Goal: Information Seeking & Learning: Find specific fact

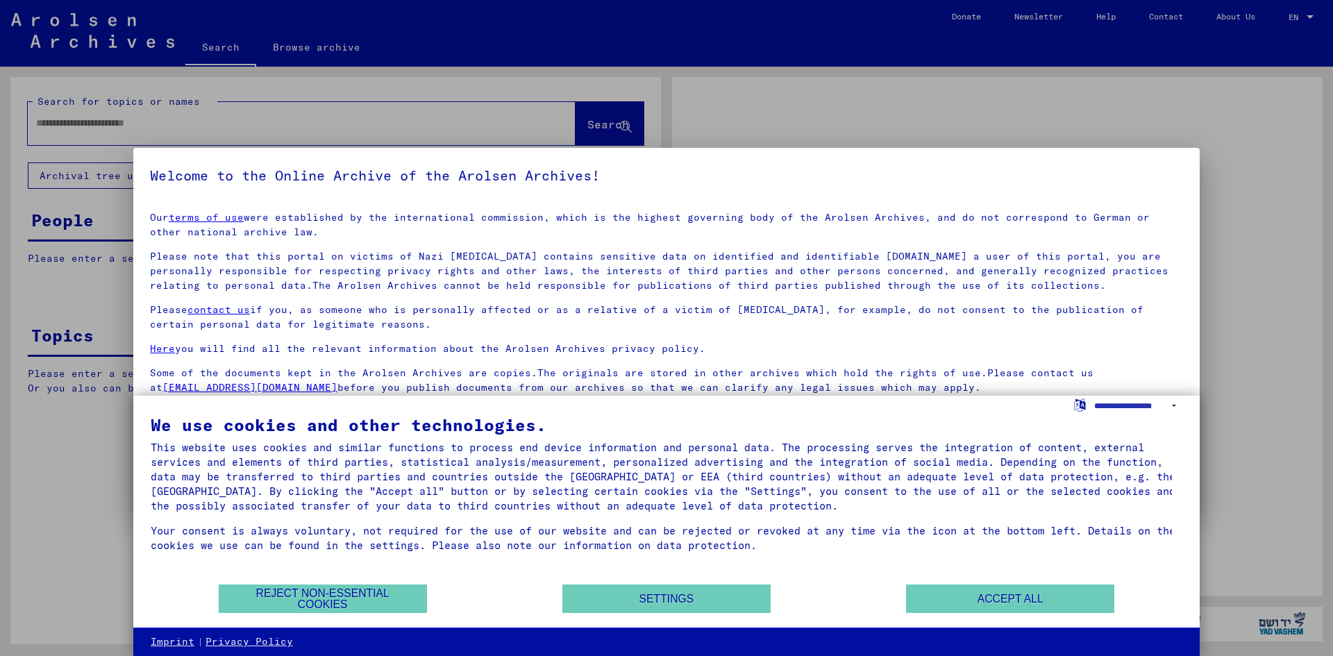
type input "******"
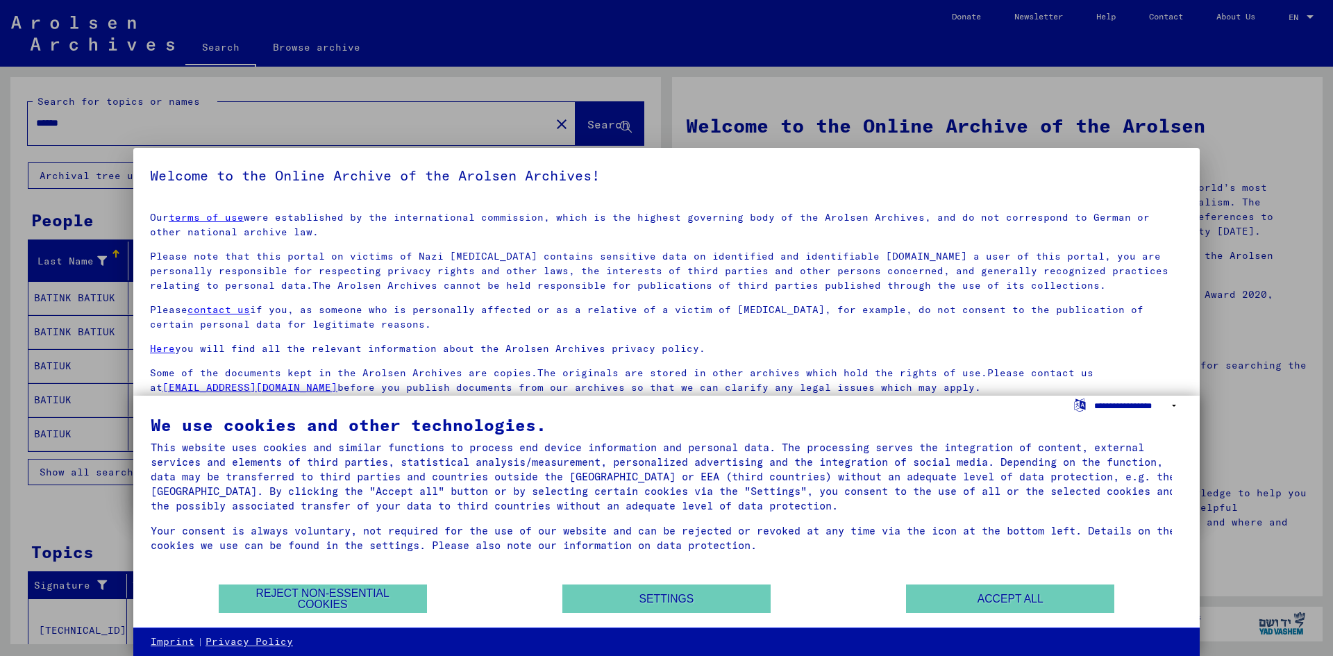
click at [1147, 403] on select "**********" at bounding box center [1138, 406] width 88 height 20
click at [1142, 407] on select "**********" at bounding box center [1138, 406] width 88 height 20
click at [985, 600] on button "Accept all" at bounding box center [1010, 598] width 208 height 28
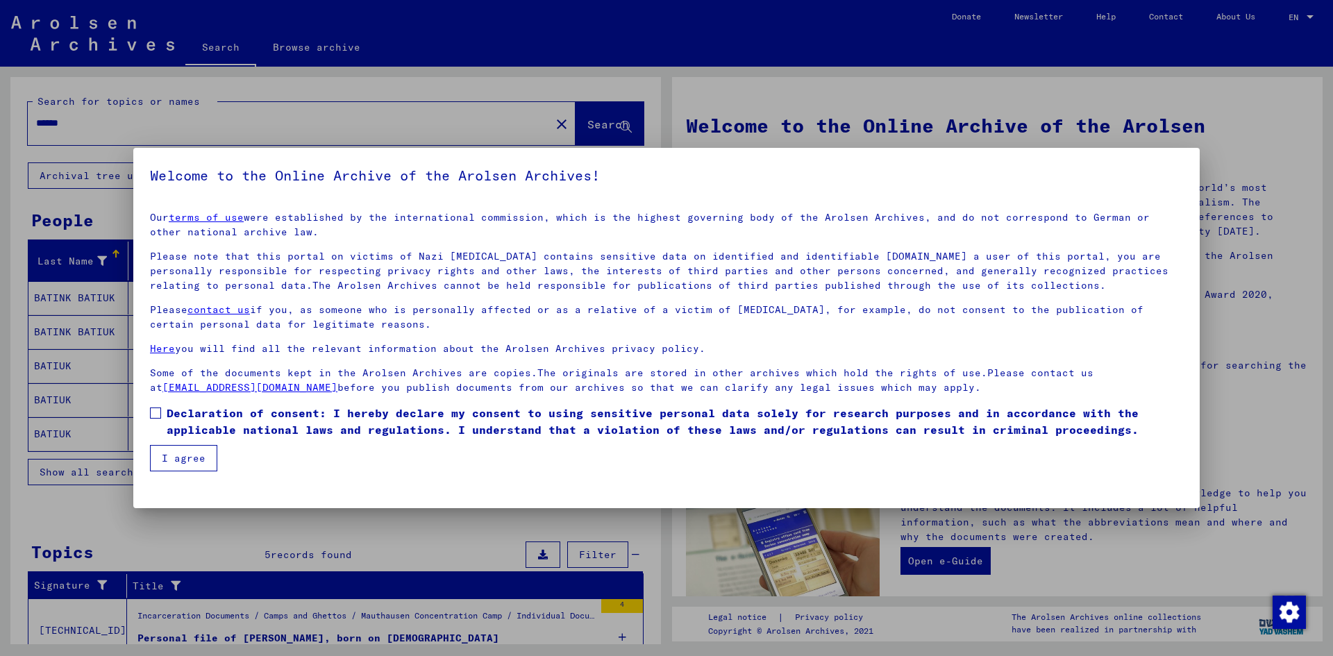
click at [170, 410] on span "Declaration of consent: I hereby declare my consent to using sensitive personal…" at bounding box center [675, 421] width 1016 height 33
click at [168, 460] on button "I agree" at bounding box center [183, 458] width 67 height 26
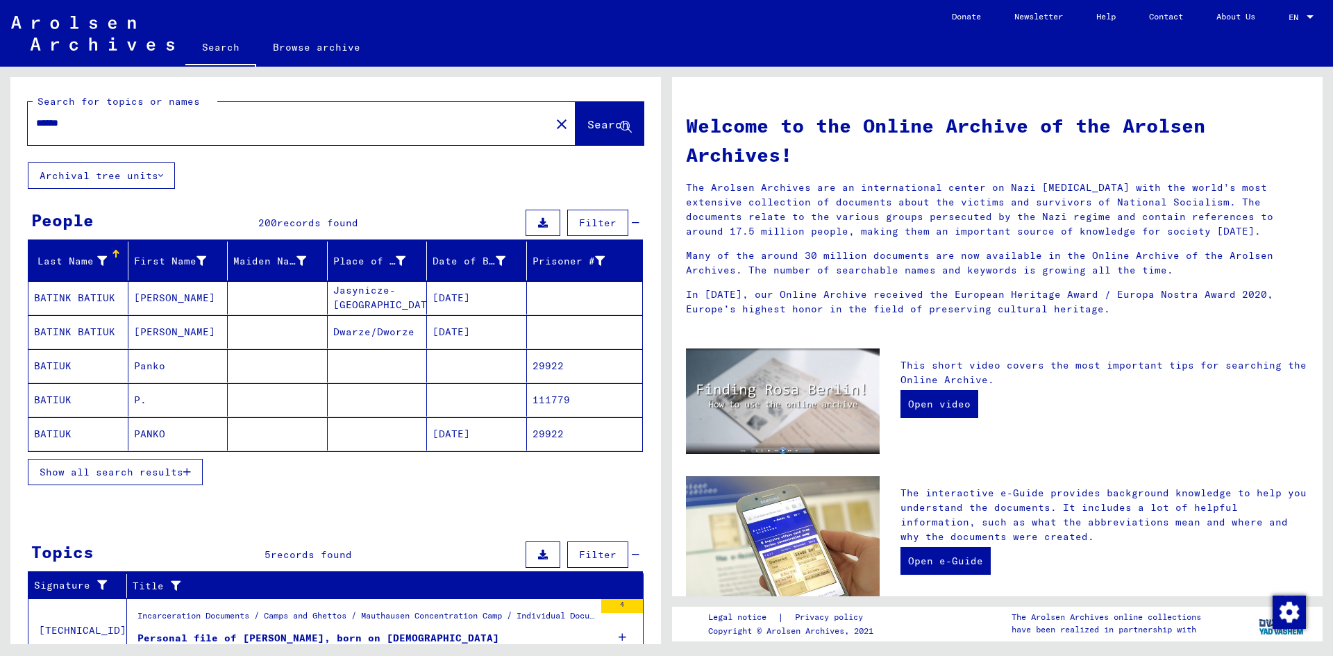
click at [182, 472] on span "Show all search results" at bounding box center [112, 472] width 144 height 12
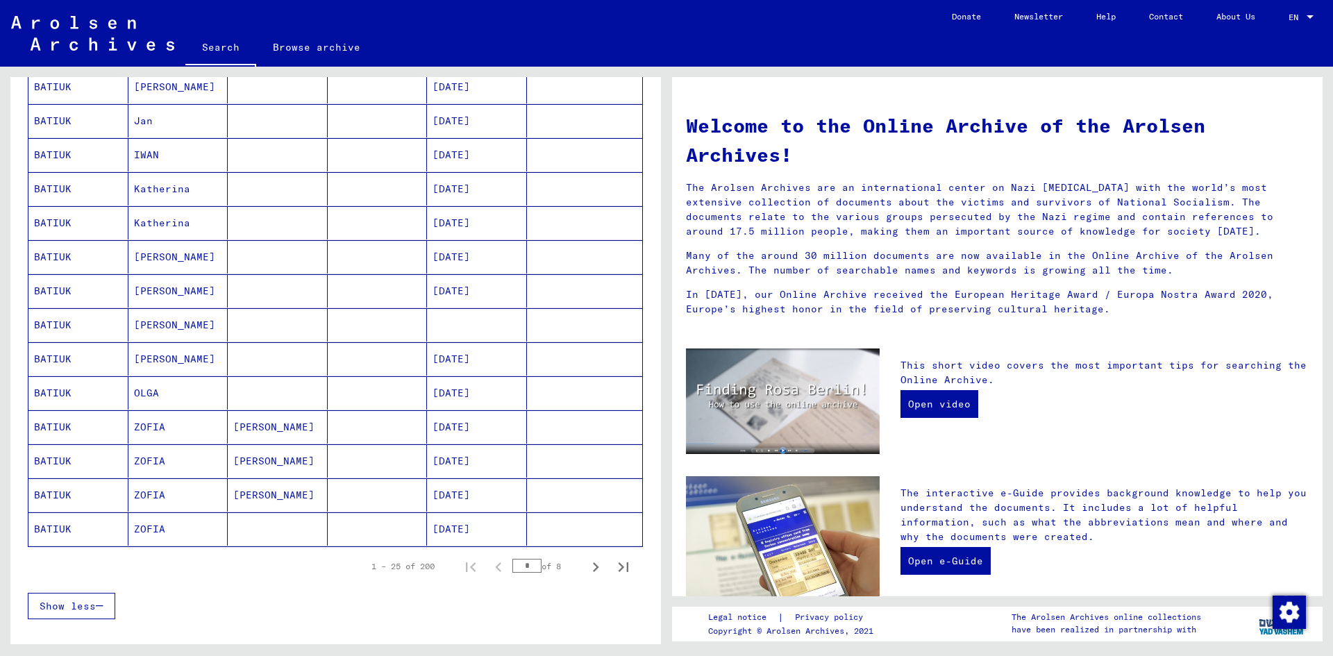
scroll to position [625, 0]
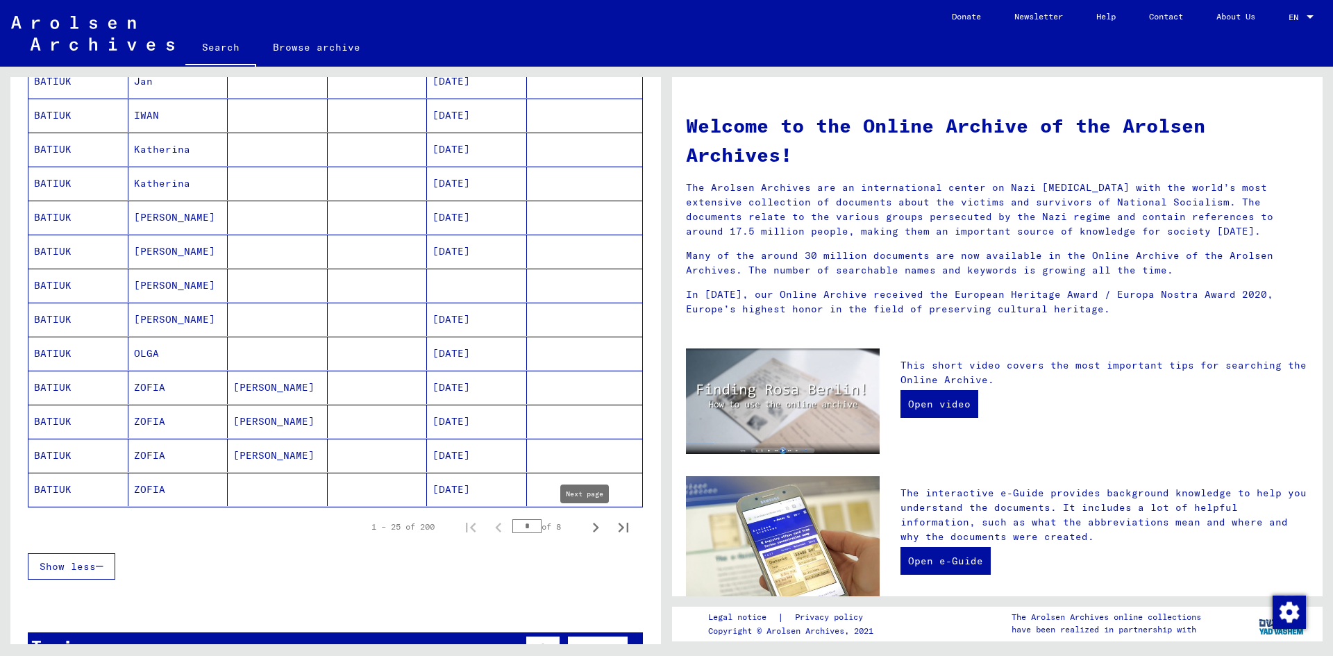
click at [590, 525] on icon "Next page" at bounding box center [595, 527] width 19 height 19
type input "*"
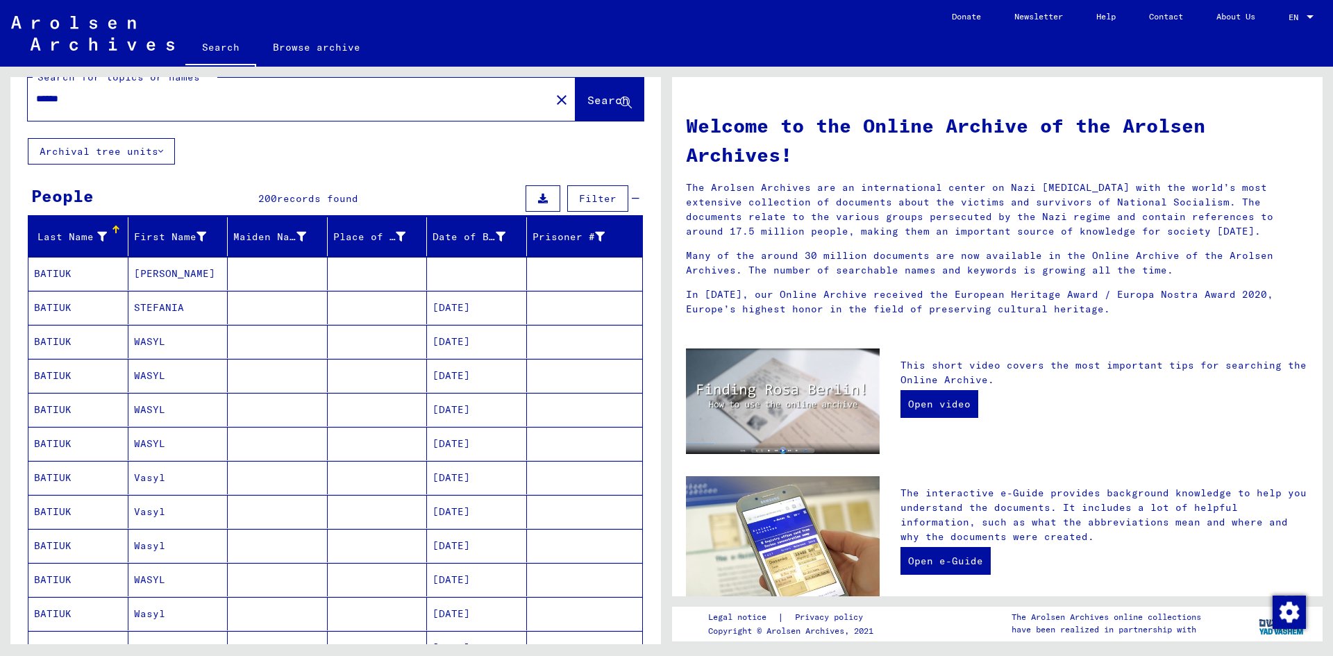
scroll to position [0, 0]
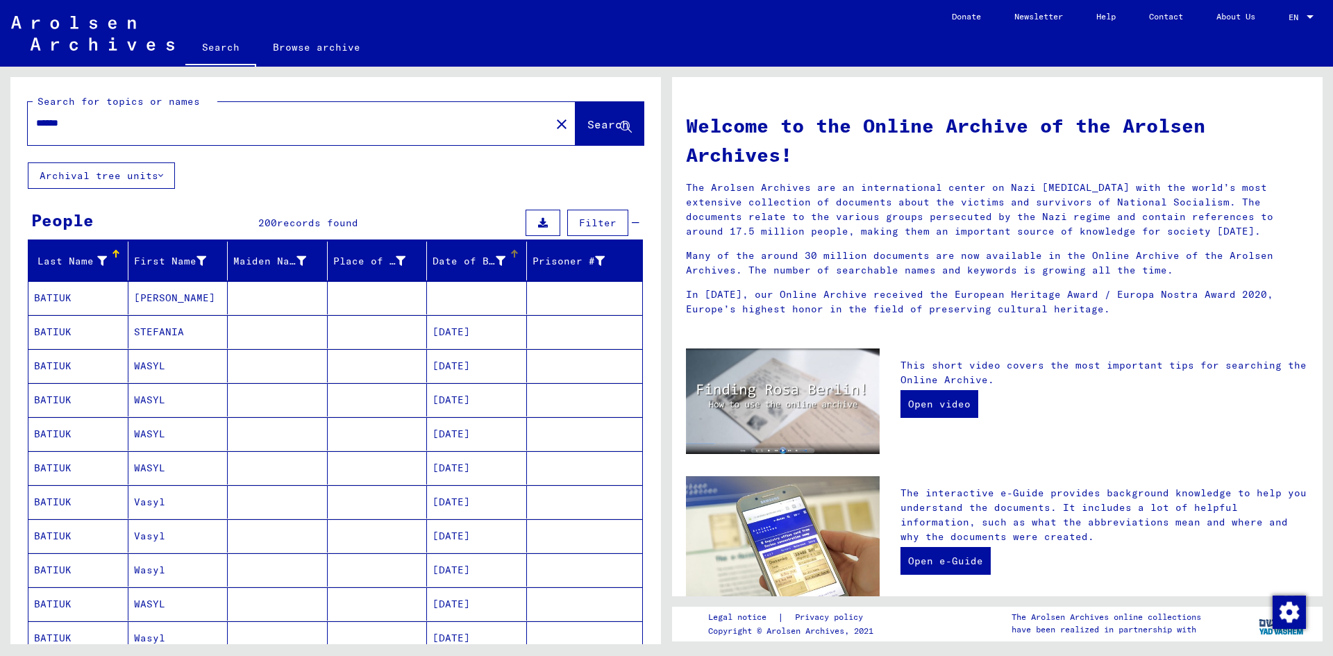
click at [475, 260] on div "Date of Birth" at bounding box center [468, 261] width 73 height 15
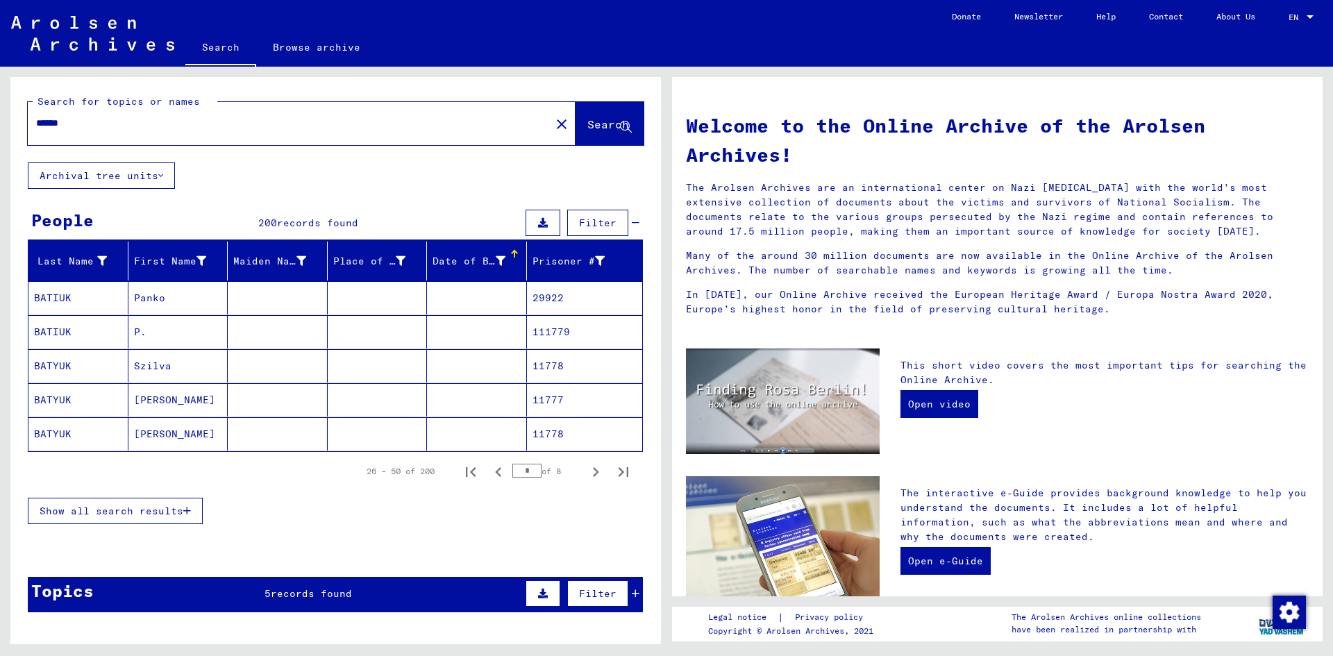
click at [475, 260] on div "Date of Birth" at bounding box center [468, 261] width 73 height 15
click at [158, 509] on span "Show all search results" at bounding box center [112, 511] width 144 height 12
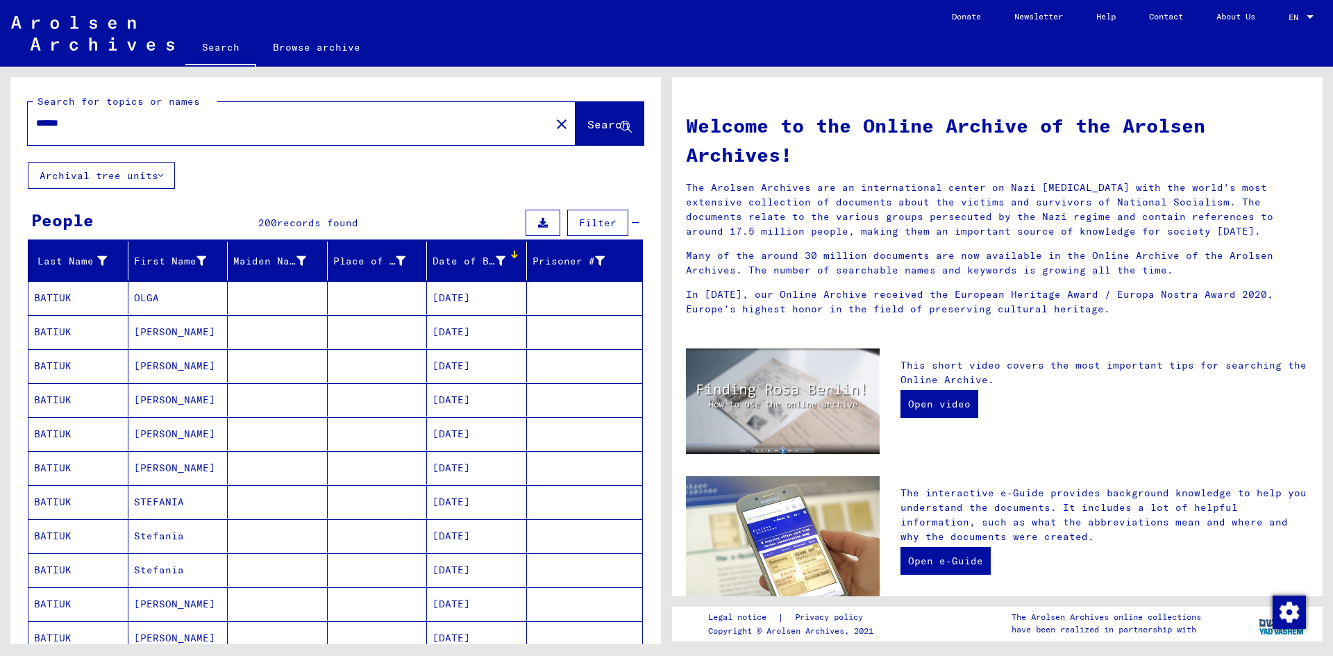
click at [83, 124] on input "******" at bounding box center [285, 123] width 498 height 15
type input "*****"
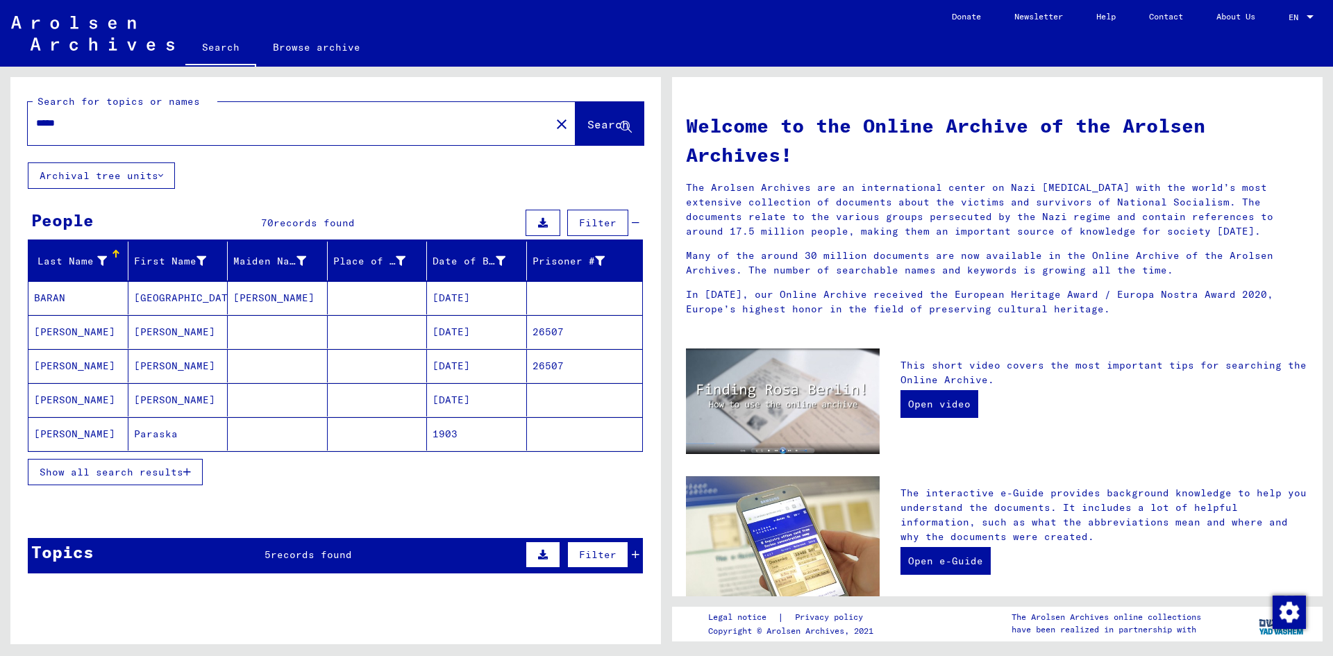
click at [128, 471] on span "Show all search results" at bounding box center [112, 472] width 144 height 12
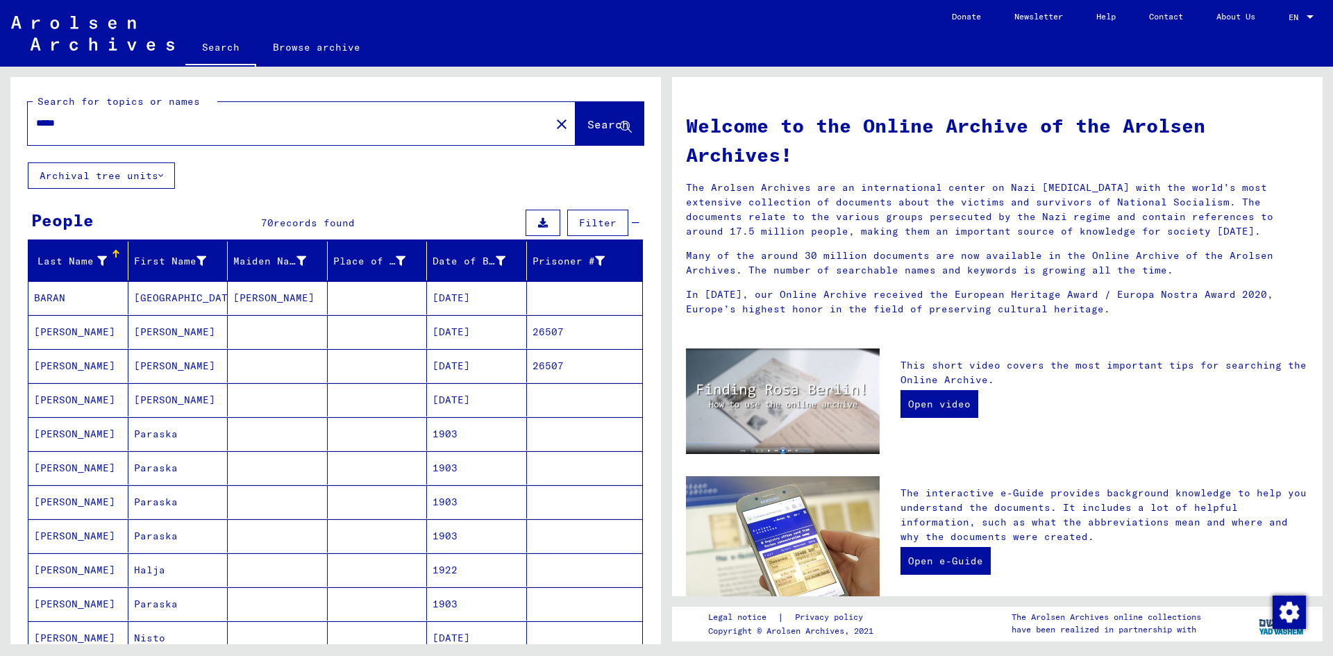
scroll to position [69, 0]
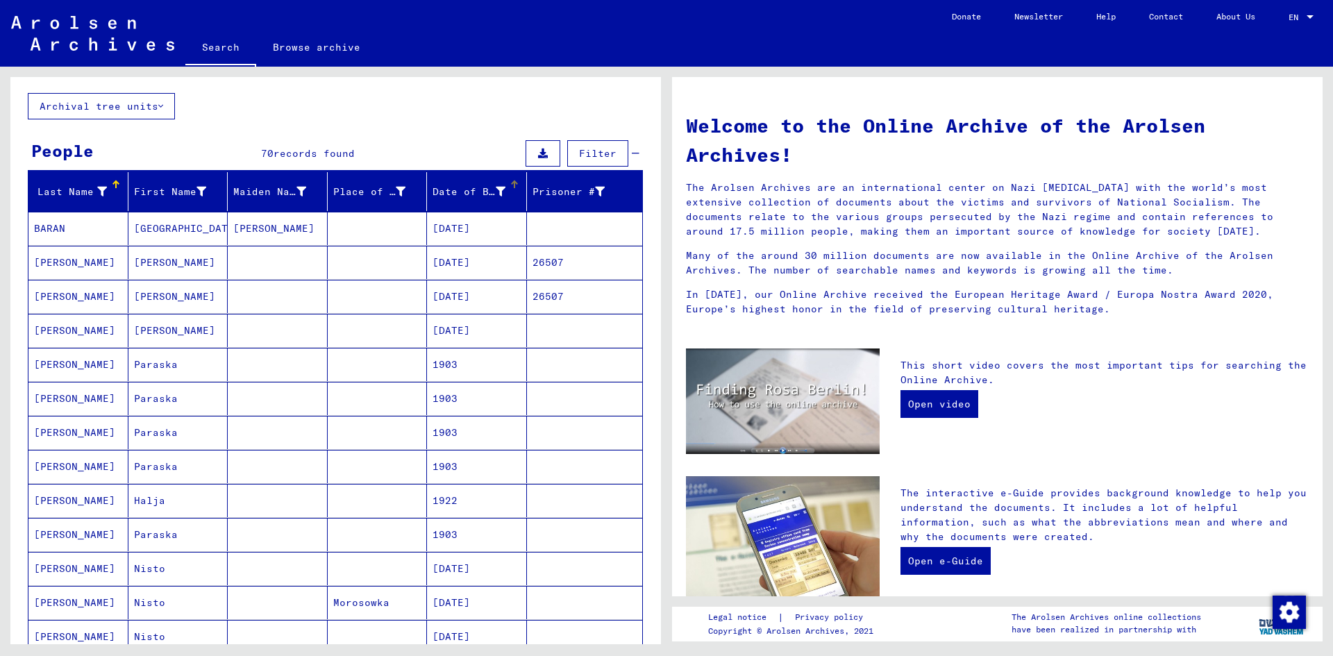
click at [472, 194] on div "Date of Birth" at bounding box center [468, 192] width 73 height 15
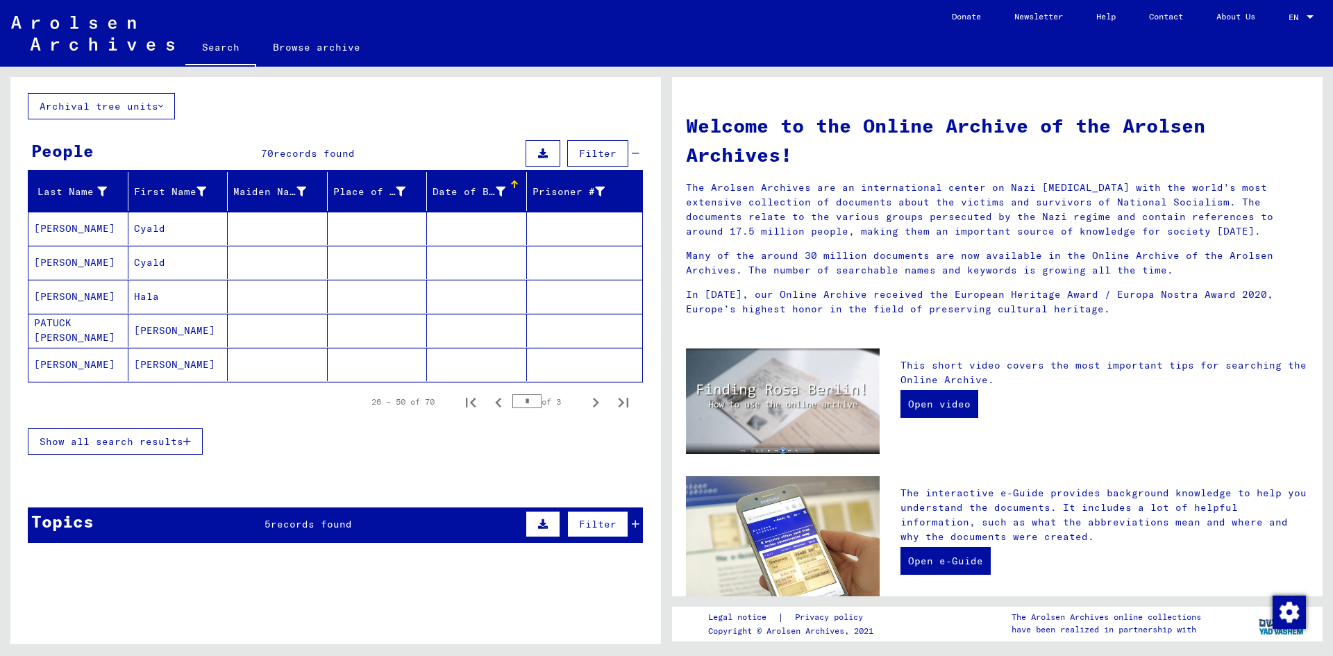
click at [490, 176] on mat-header-cell "Date of Birth" at bounding box center [477, 191] width 100 height 39
click at [169, 445] on span "Show all search results" at bounding box center [112, 441] width 144 height 12
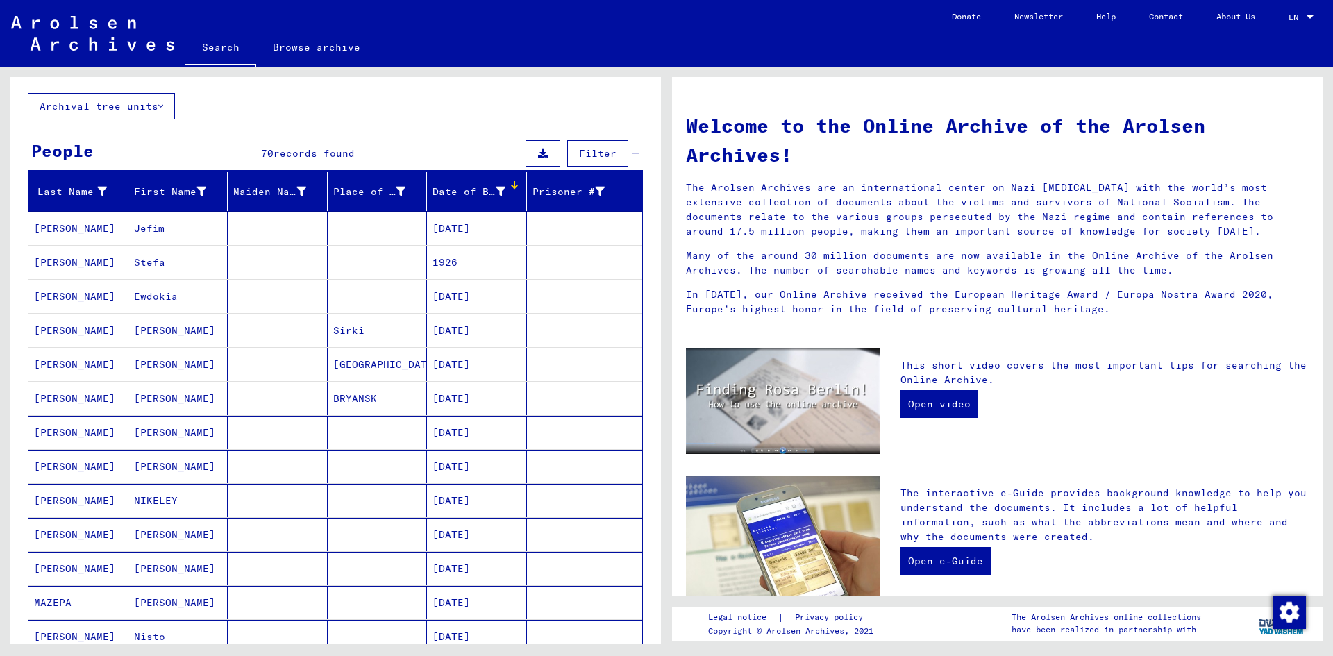
drag, startPoint x: 493, startPoint y: 280, endPoint x: 329, endPoint y: 309, distance: 166.4
click at [329, 309] on mat-cell at bounding box center [378, 296] width 100 height 33
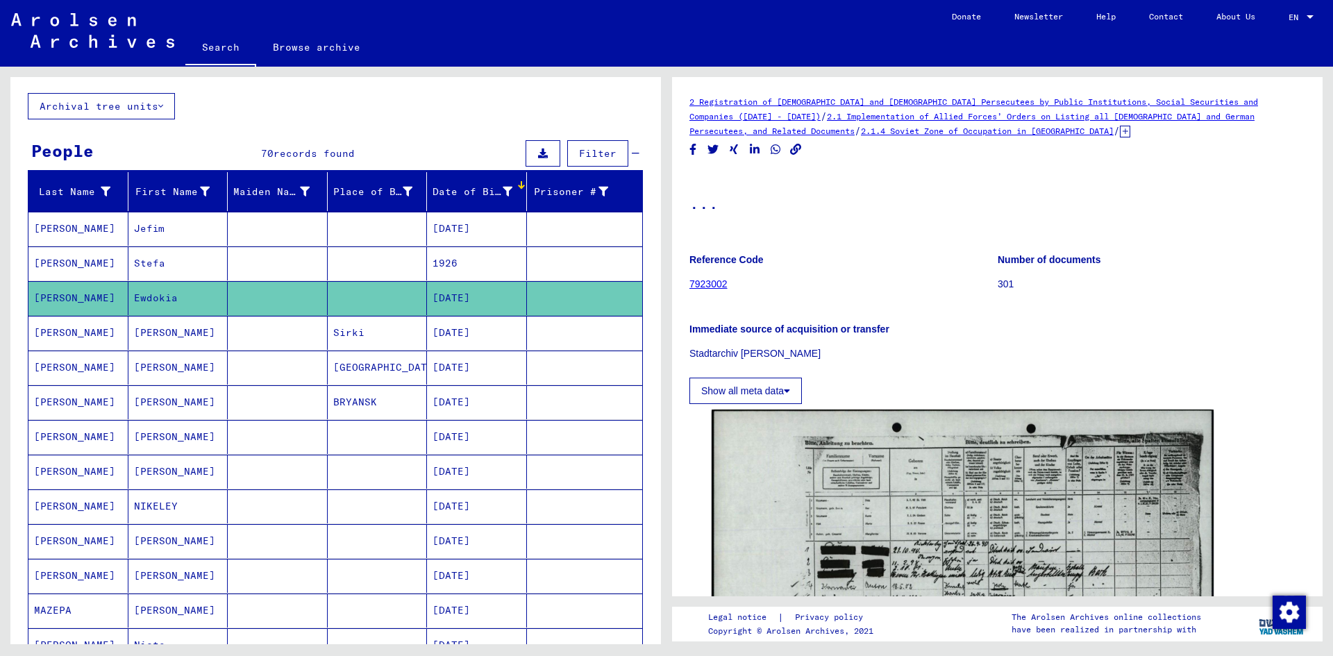
click at [164, 294] on mat-cell "Ewdokia" at bounding box center [178, 298] width 100 height 34
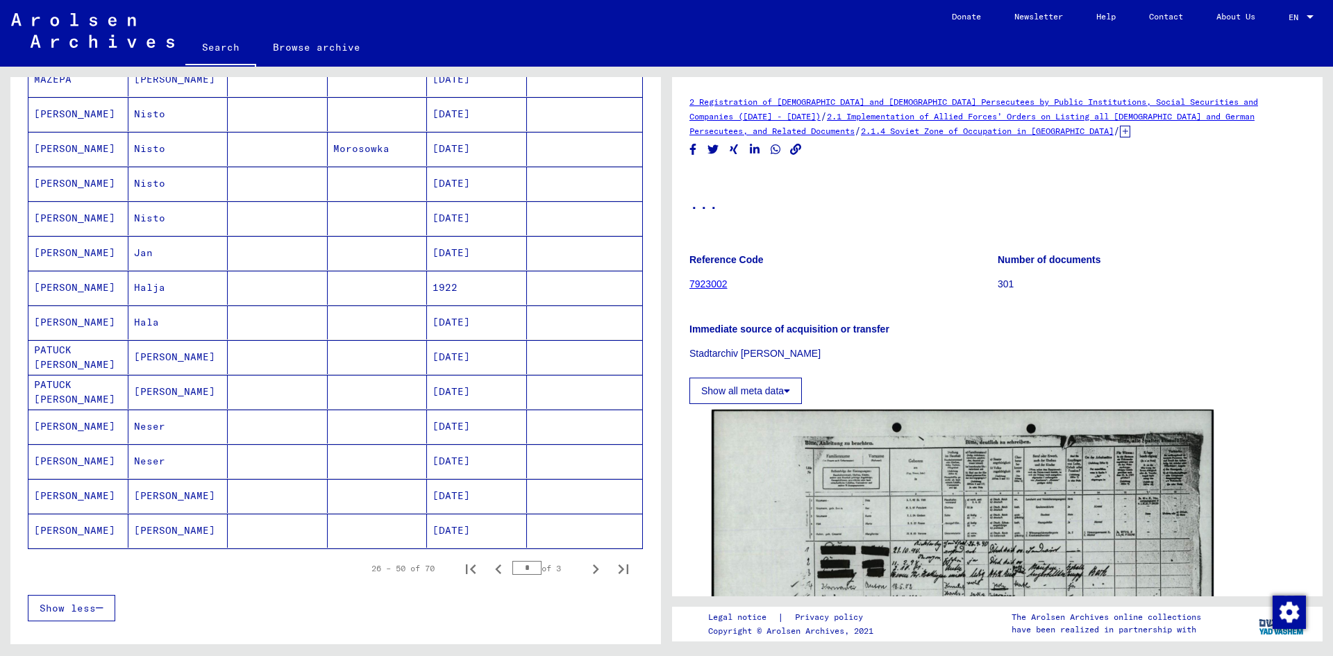
scroll to position [625, 0]
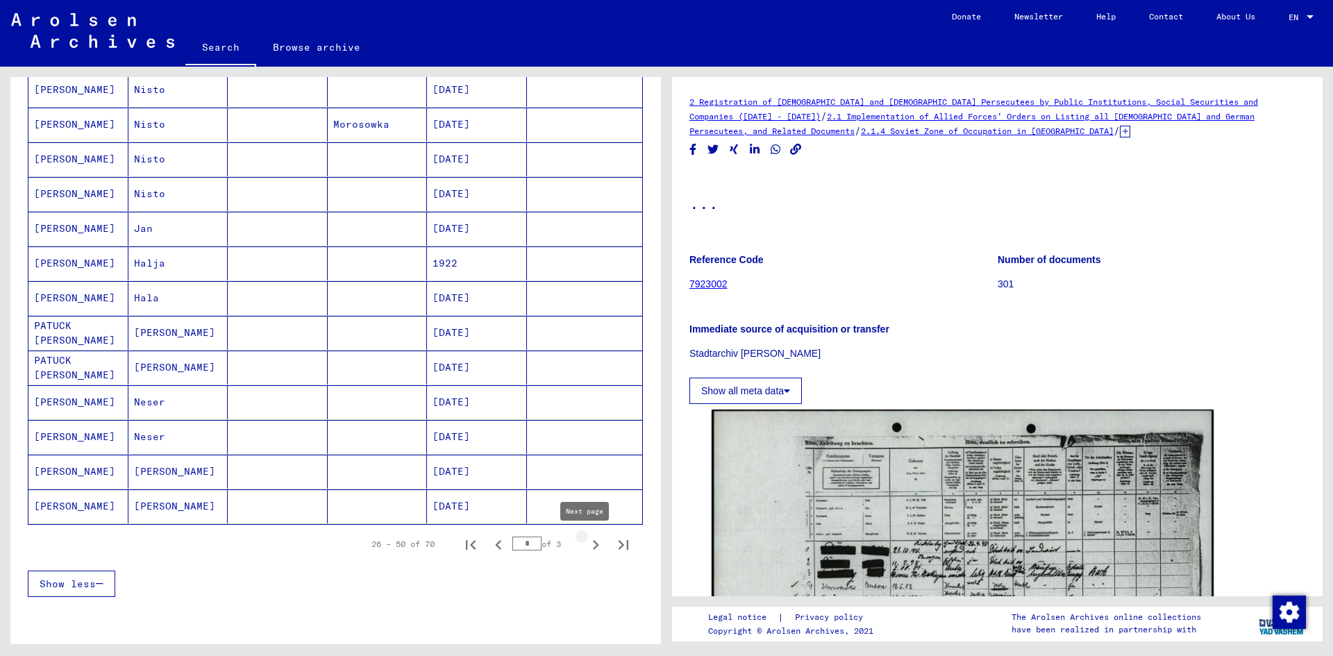
click at [594, 539] on icon "Next page" at bounding box center [595, 544] width 19 height 19
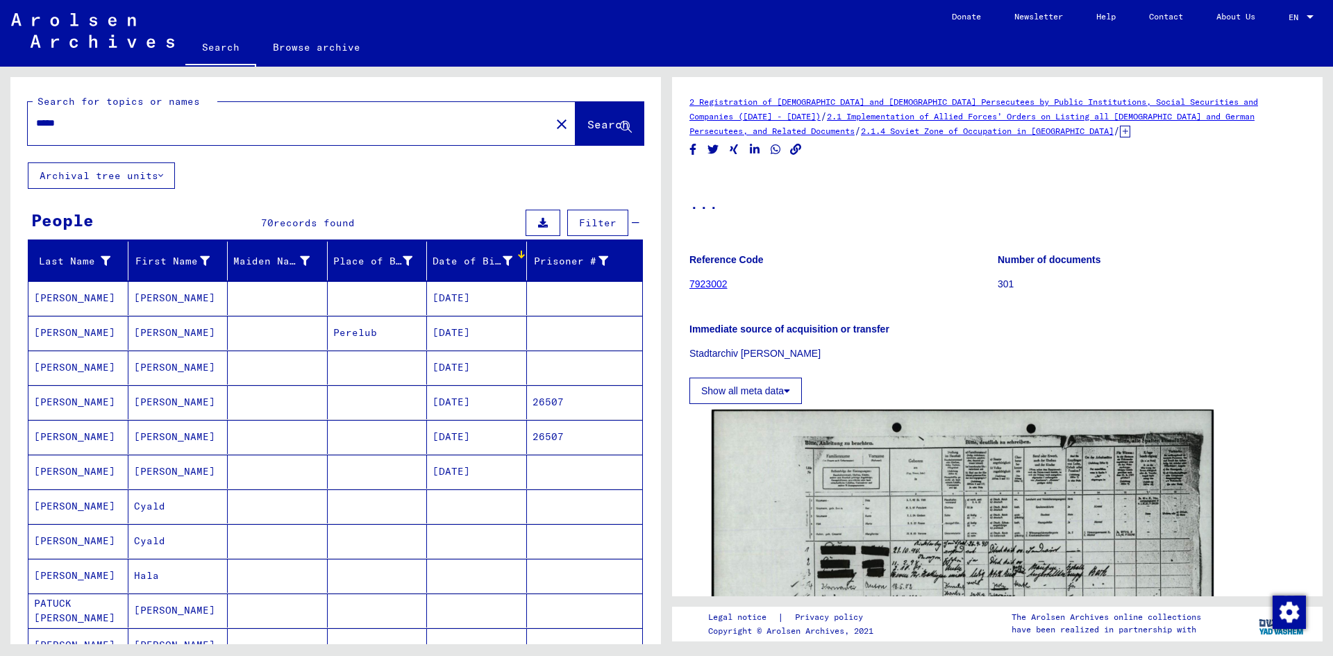
scroll to position [486, 0]
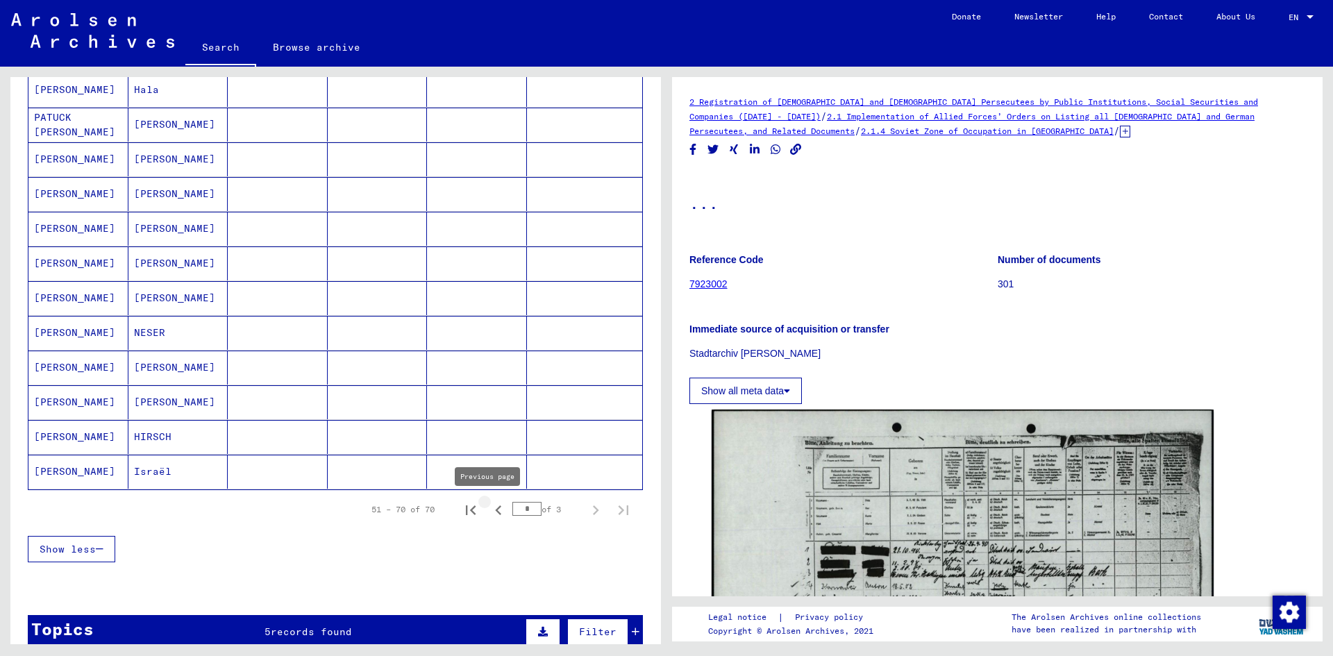
click at [489, 509] on icon "Previous page" at bounding box center [498, 509] width 19 height 19
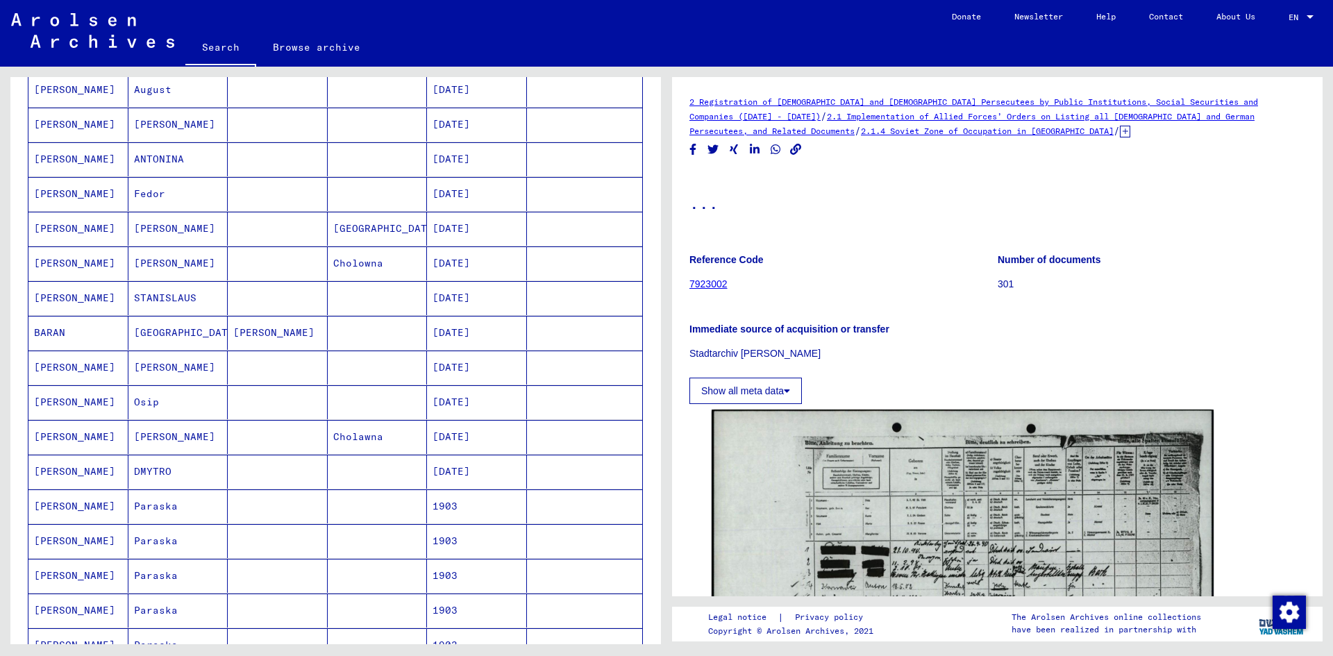
scroll to position [694, 0]
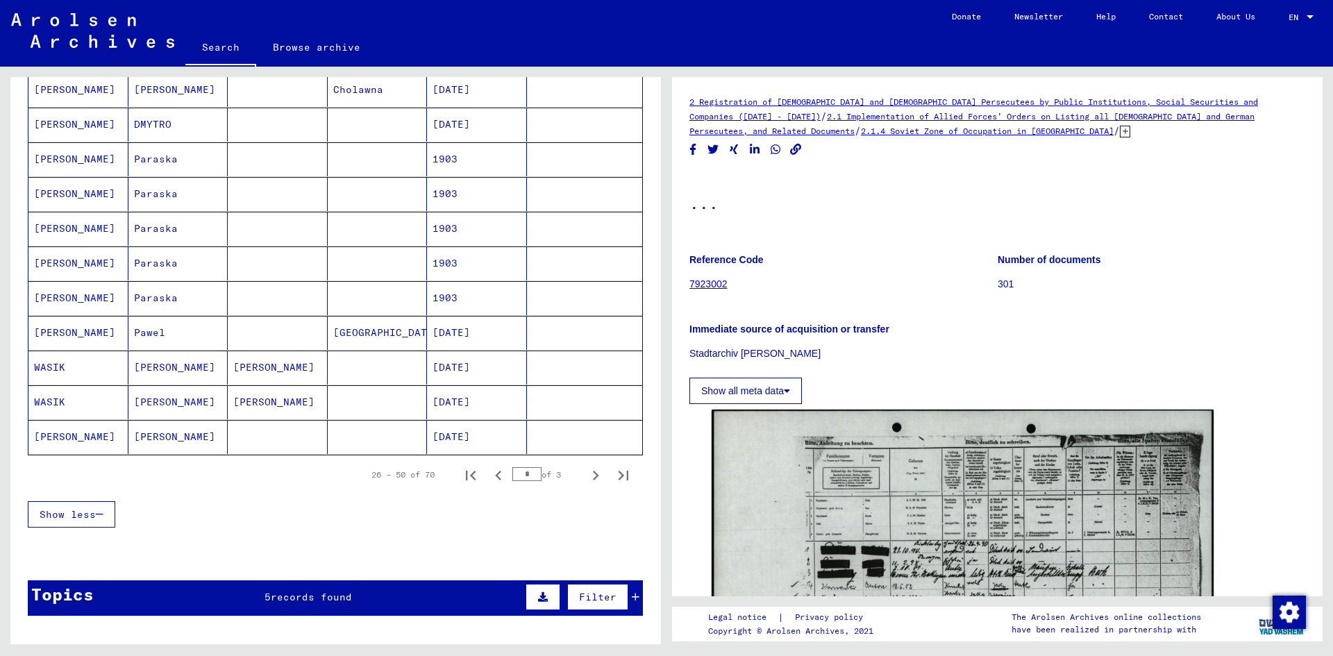
click at [489, 481] on icon "Previous page" at bounding box center [498, 475] width 19 height 19
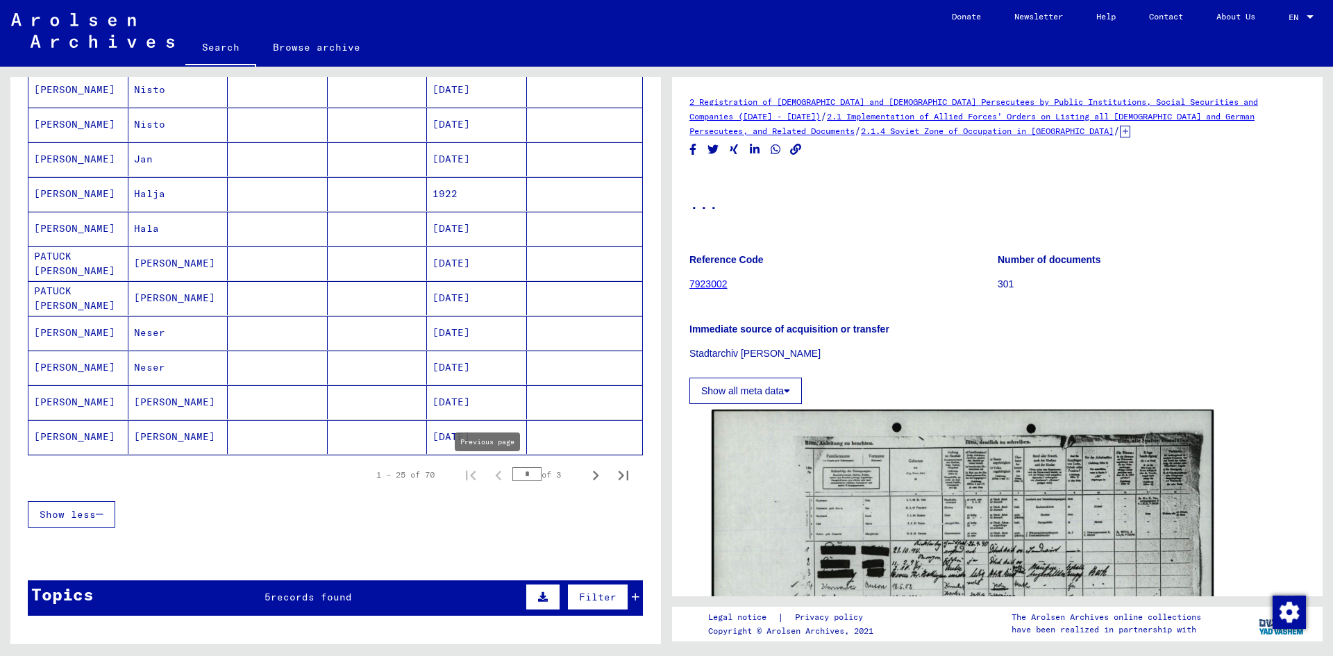
type input "*"
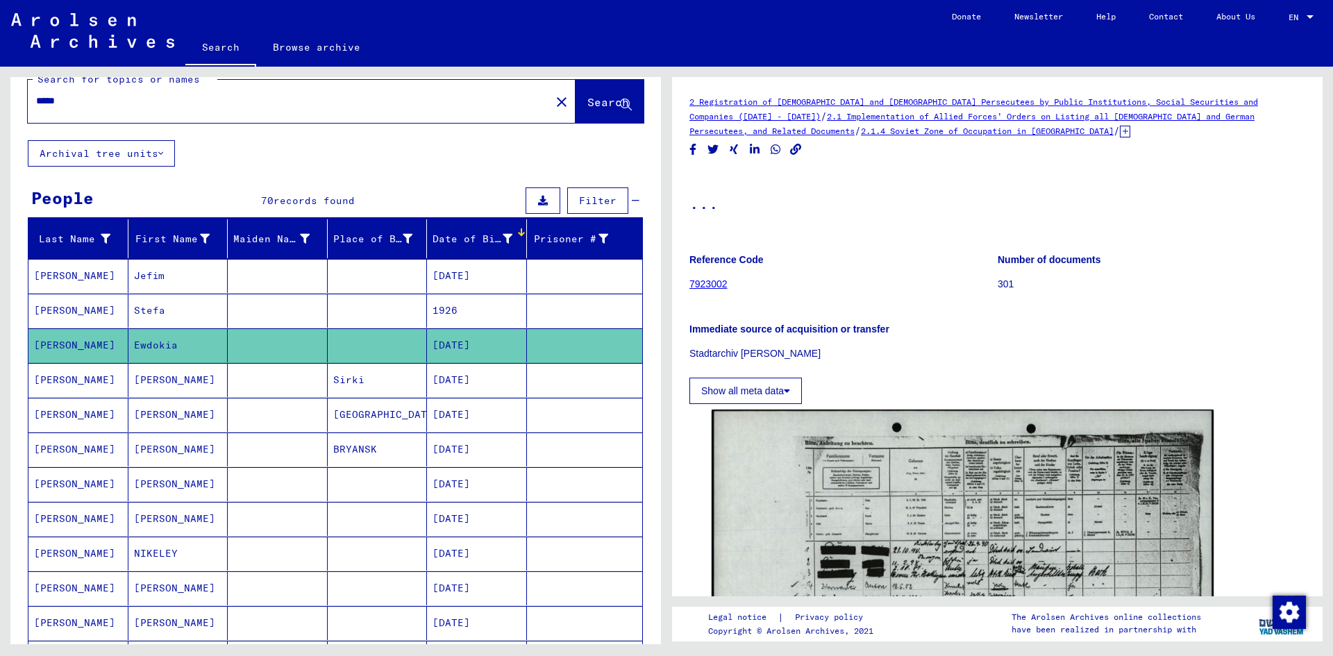
scroll to position [0, 0]
